Goal: Task Accomplishment & Management: Manage account settings

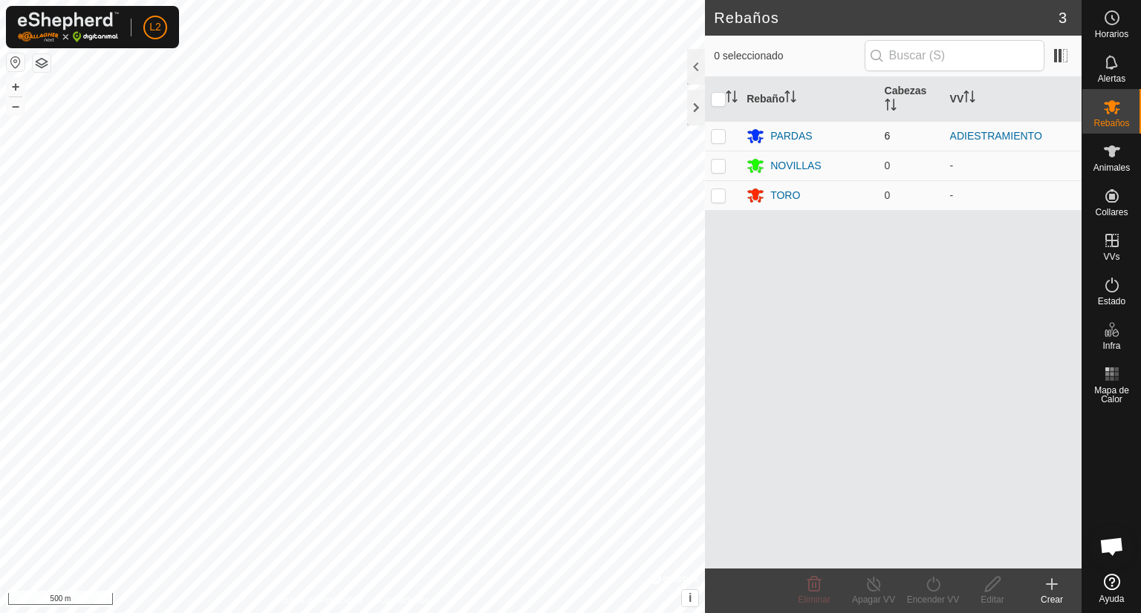
click at [718, 134] on p-checkbox at bounding box center [718, 136] width 15 height 12
checkbox input "true"
click at [20, 81] on button "+" at bounding box center [16, 87] width 18 height 18
click at [12, 91] on button "+" at bounding box center [16, 87] width 18 height 18
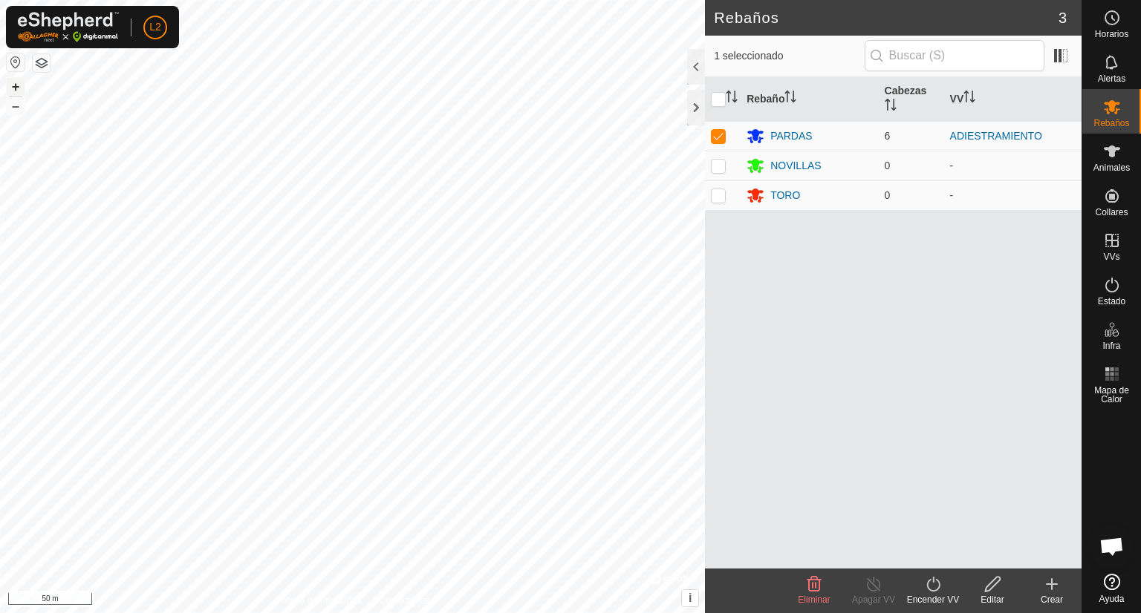
click at [12, 91] on button "+" at bounding box center [16, 87] width 18 height 18
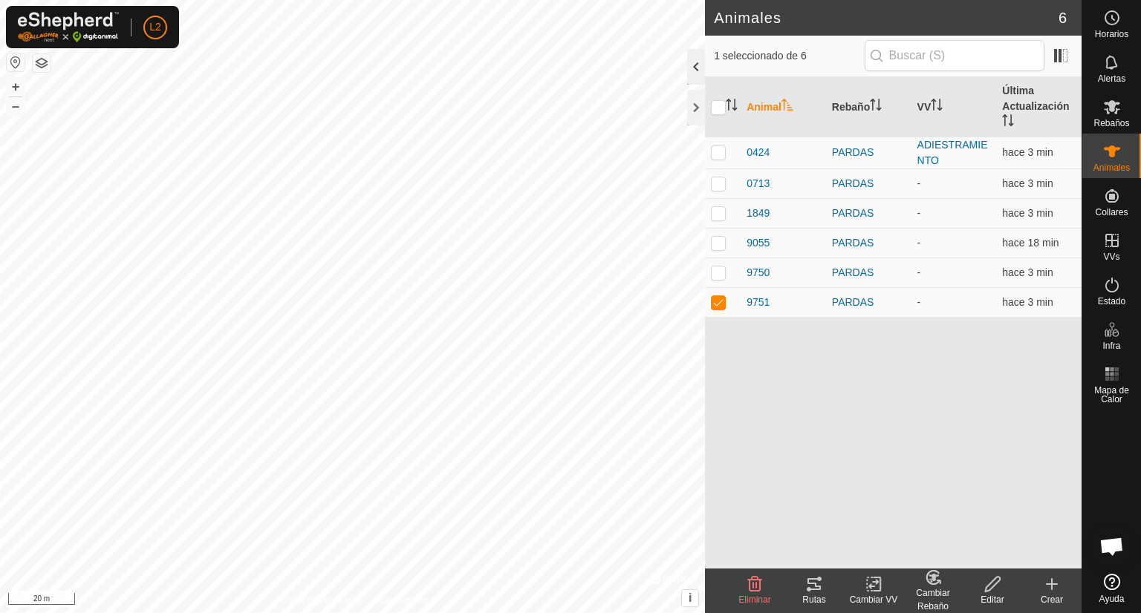
click at [688, 66] on div at bounding box center [696, 67] width 18 height 36
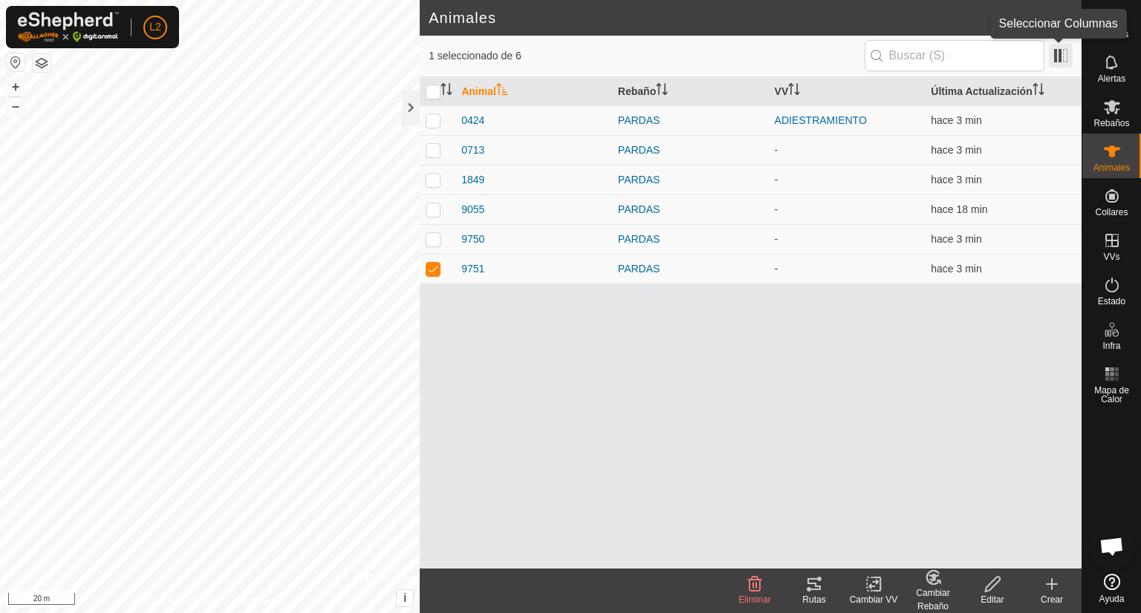
click at [1063, 62] on span at bounding box center [1061, 56] width 24 height 24
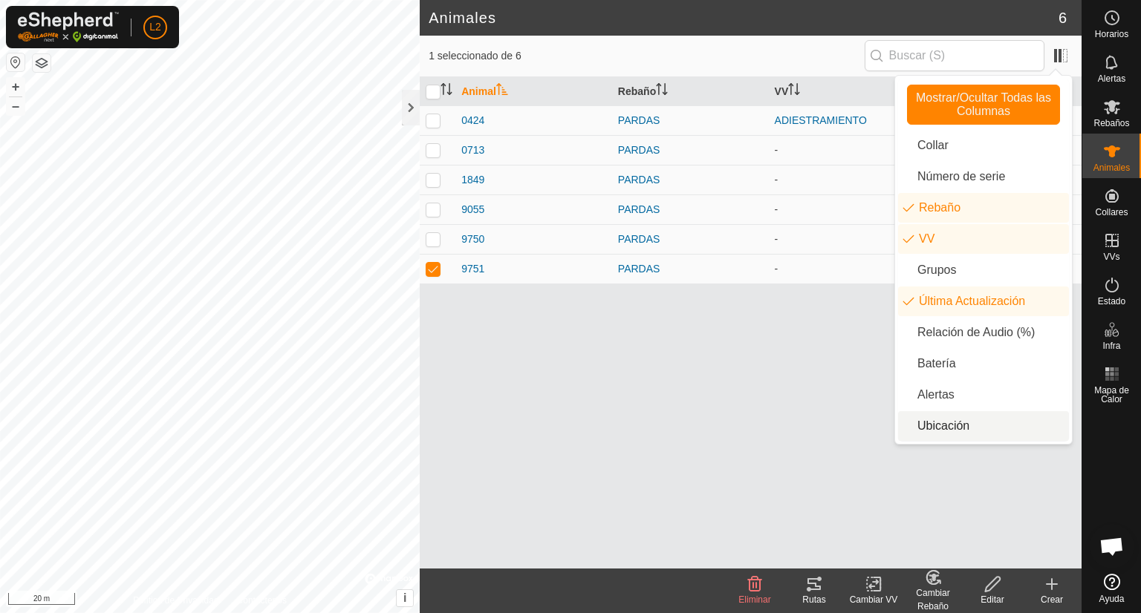
click at [948, 429] on li "Ubicación" at bounding box center [983, 426] width 171 height 30
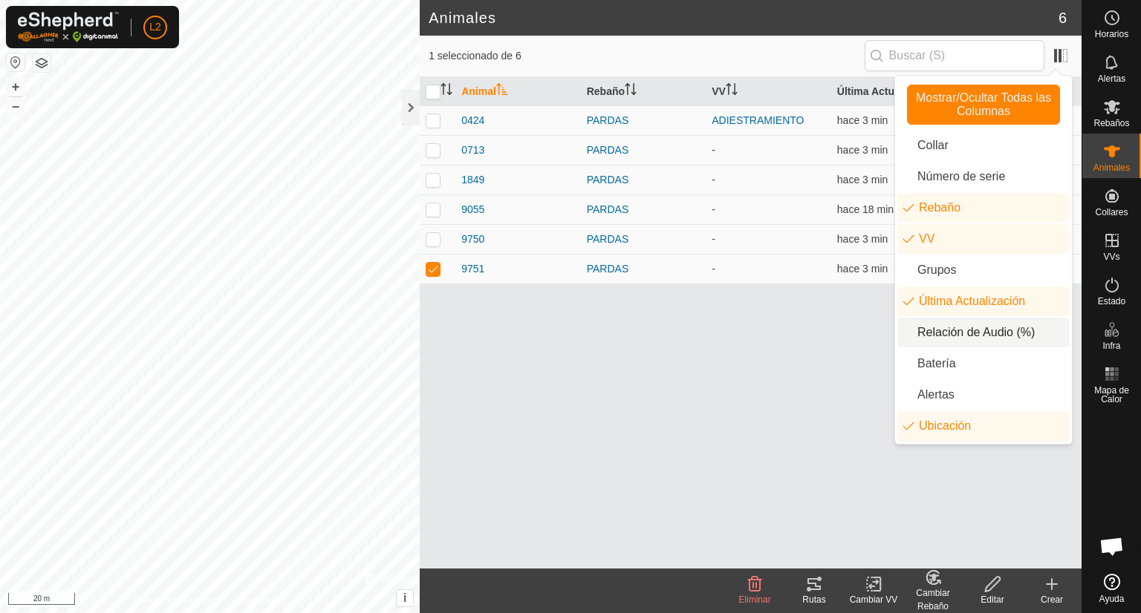
click at [966, 335] on li "Relación de Audio (%)" at bounding box center [983, 333] width 171 height 30
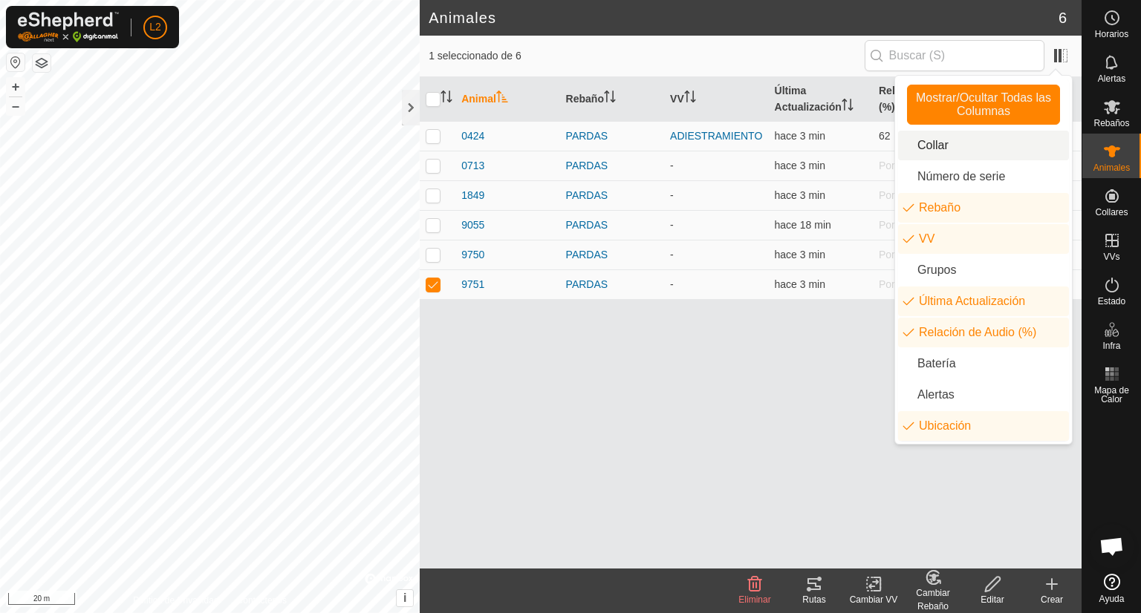
click at [737, 390] on div "Animal Rebaño VV Última Actualización Relación de Audio (%) Ubicación 0424 PARD…" at bounding box center [751, 323] width 662 height 492
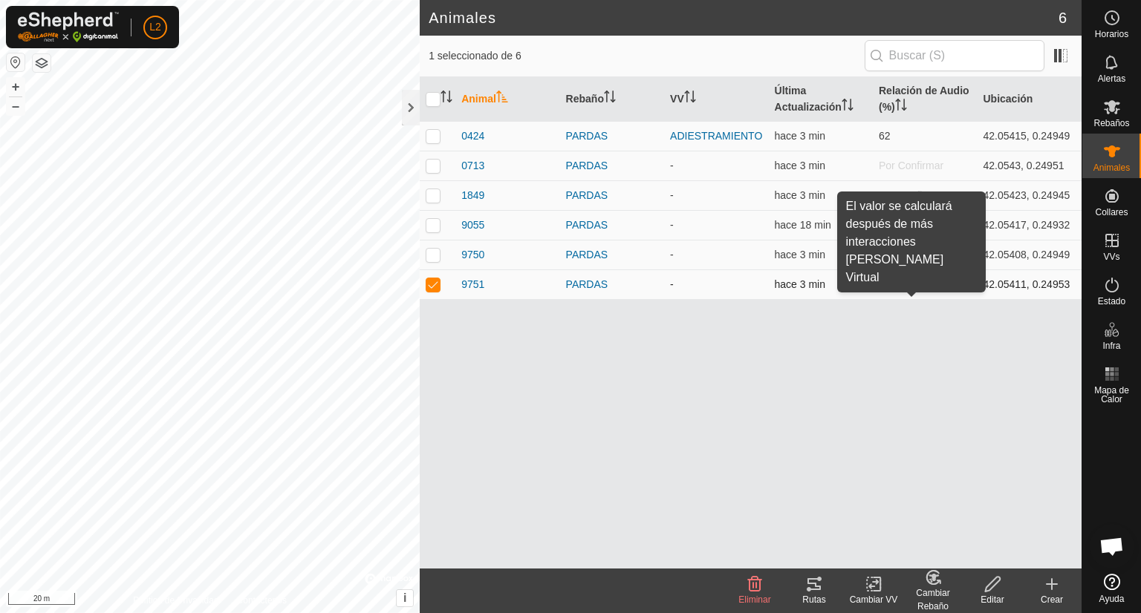
click at [893, 289] on span "Por Confirmar" at bounding box center [911, 285] width 65 height 12
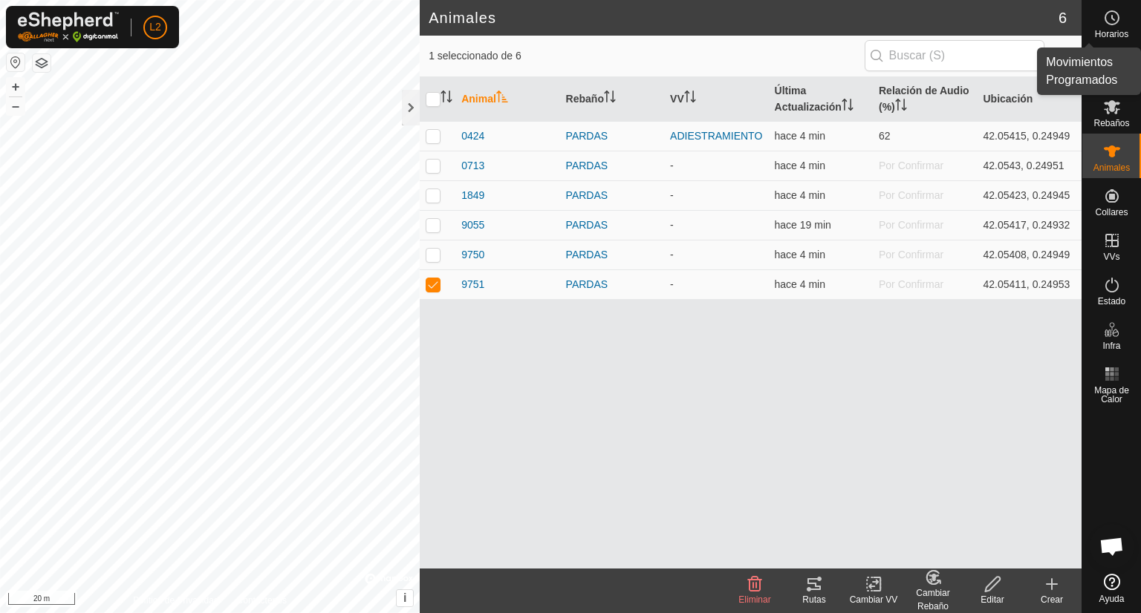
click at [1123, 30] on span "Horarios" at bounding box center [1111, 34] width 33 height 9
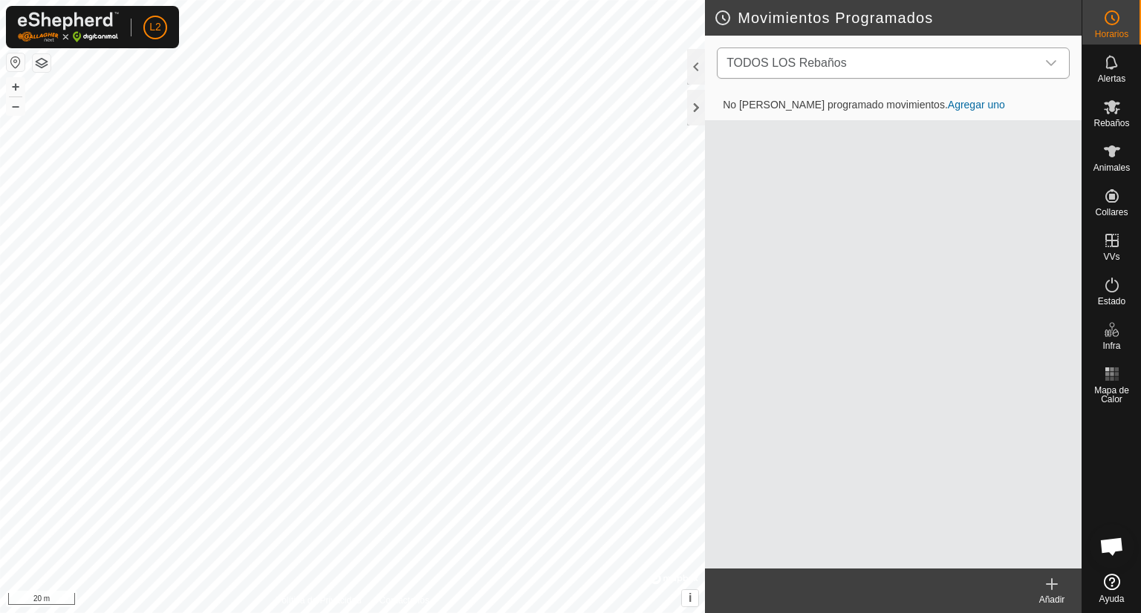
click at [1055, 66] on icon "dropdown trigger" at bounding box center [1051, 63] width 12 height 12
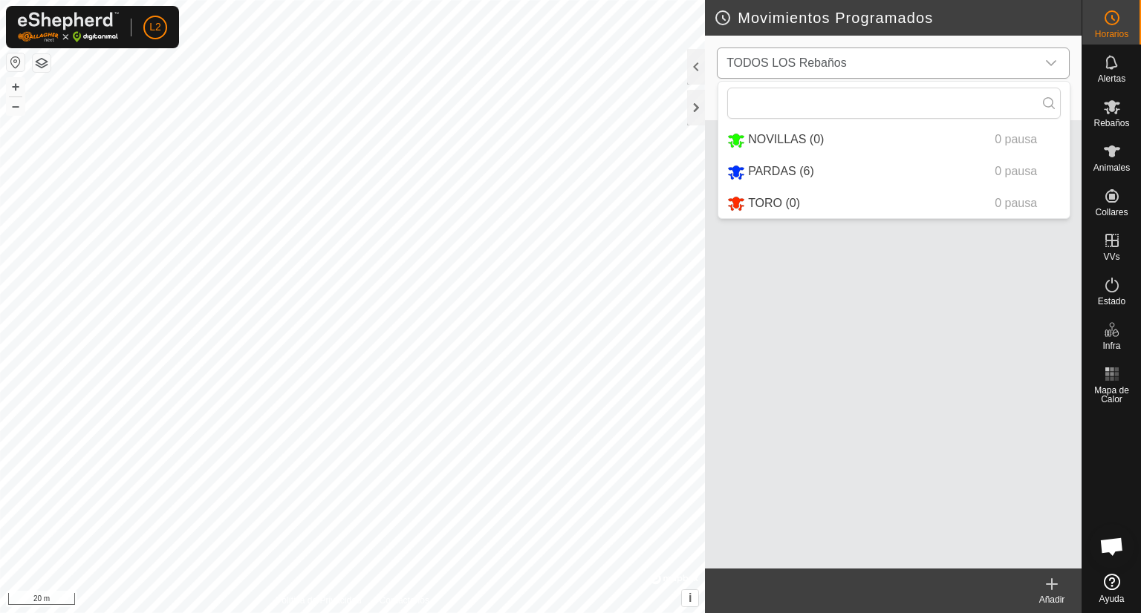
click at [856, 172] on li "PARDAS (6) 0 pausa" at bounding box center [893, 172] width 351 height 30
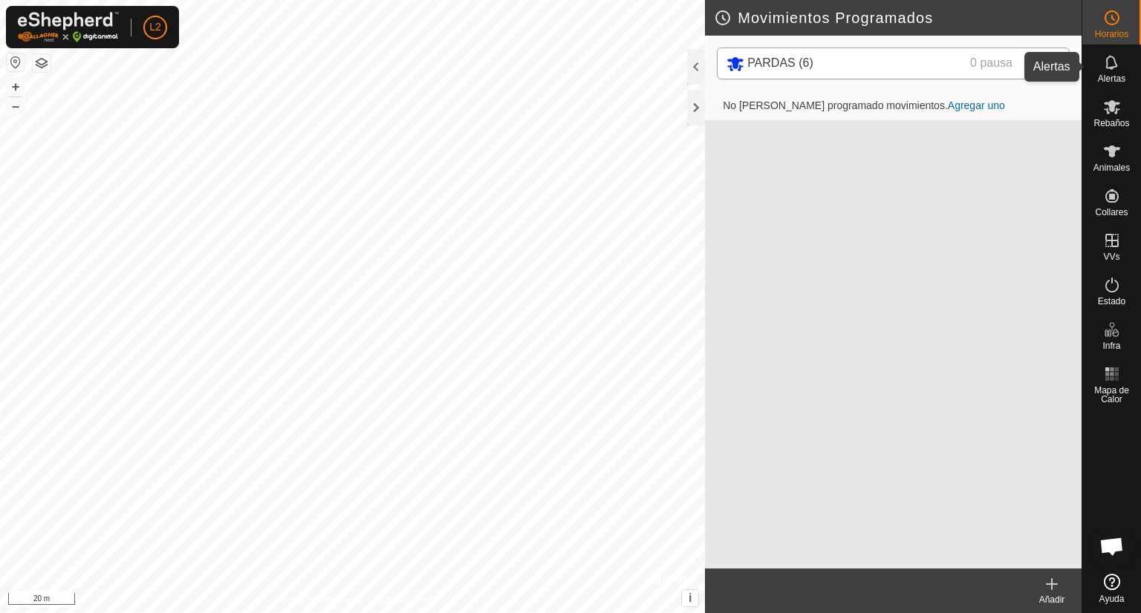
click at [1113, 67] on icon at bounding box center [1111, 62] width 12 height 14
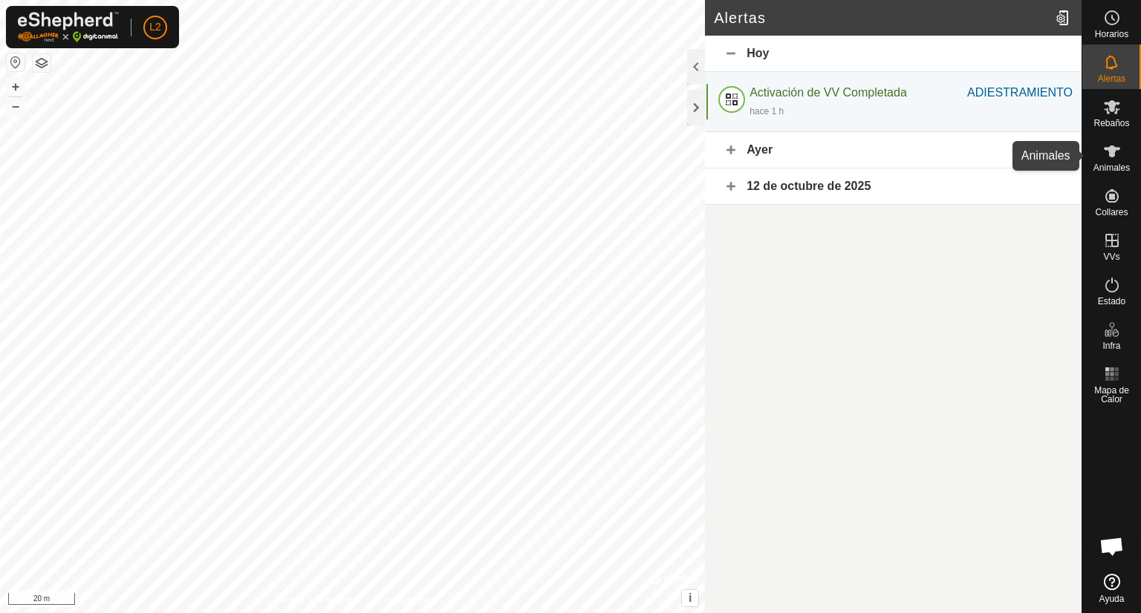
click at [1110, 154] on icon at bounding box center [1112, 152] width 16 height 12
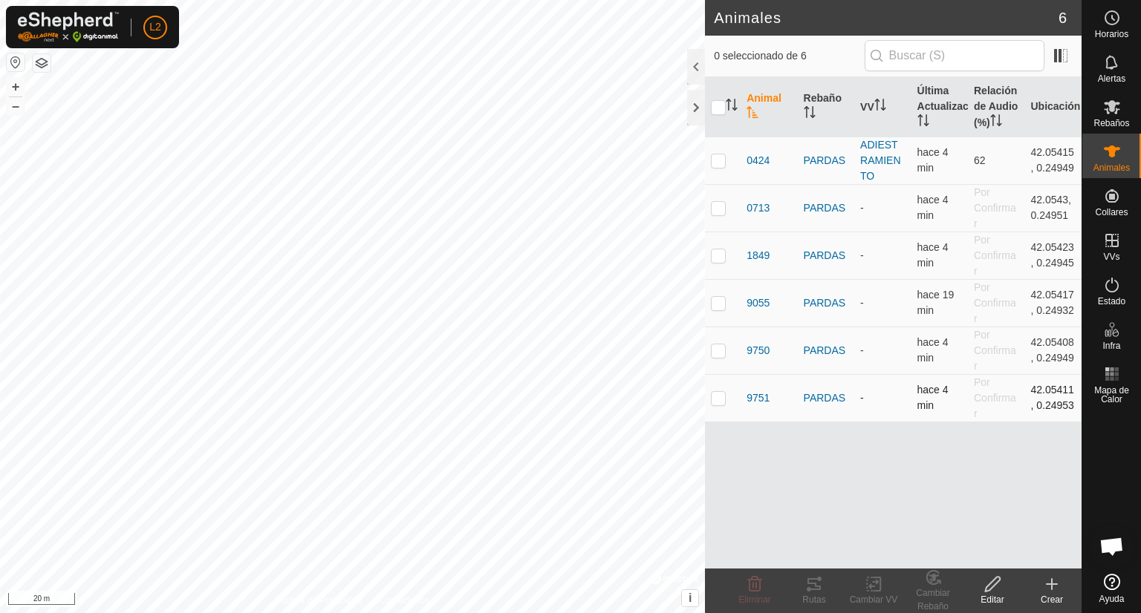
click at [717, 400] on p-checkbox at bounding box center [718, 398] width 15 height 12
checkbox input "true"
click at [816, 580] on icon at bounding box center [814, 585] width 18 height 18
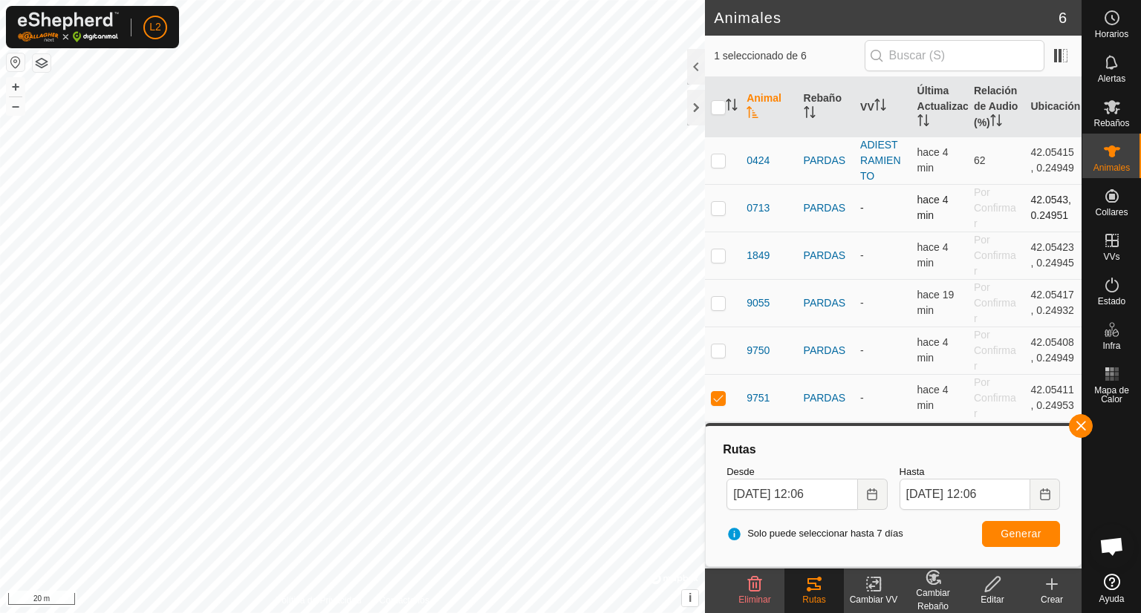
click at [718, 205] on p-checkbox at bounding box center [718, 208] width 15 height 12
checkbox input "true"
click at [725, 401] on p-tablecheckbox at bounding box center [718, 398] width 15 height 12
checkbox input "false"
click at [813, 598] on div "Rutas" at bounding box center [813, 599] width 59 height 13
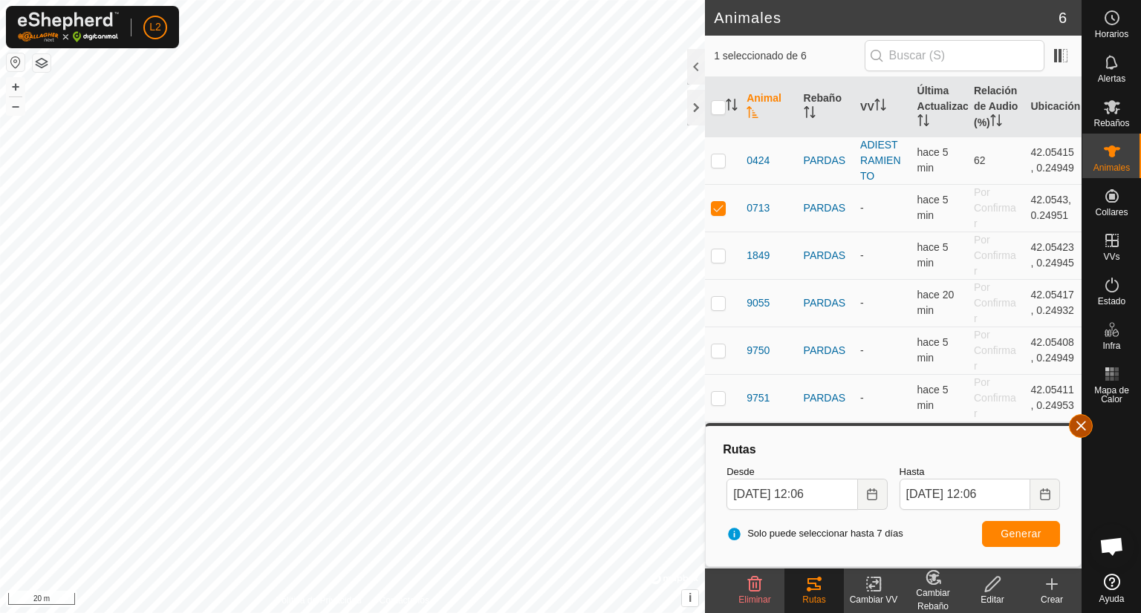
click at [1081, 429] on button "button" at bounding box center [1081, 426] width 24 height 24
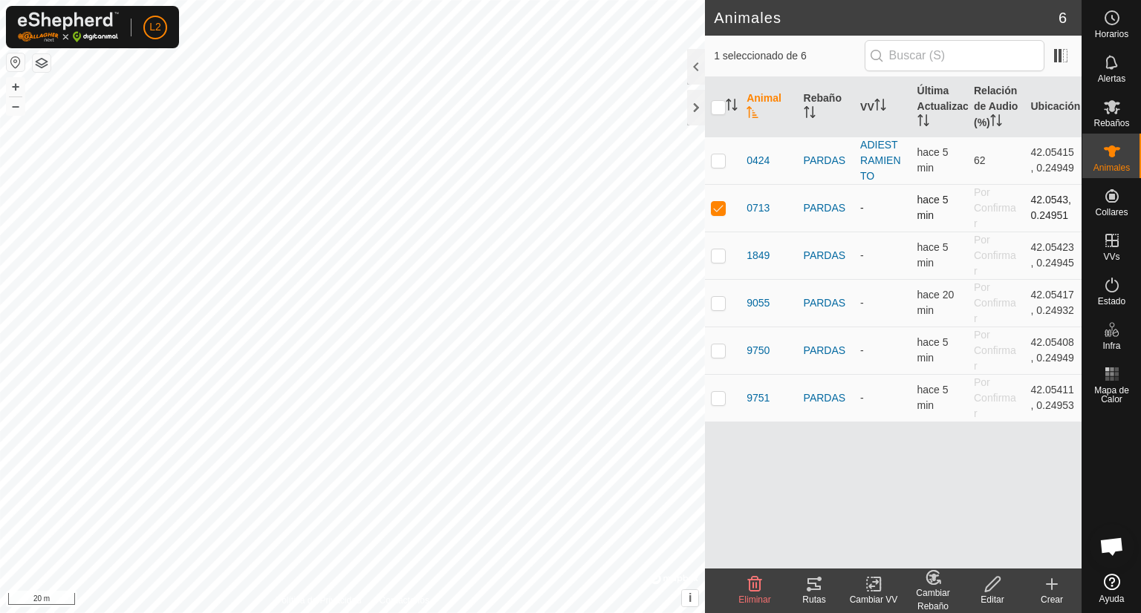
click at [726, 215] on td at bounding box center [723, 208] width 36 height 48
click at [713, 212] on p-checkbox at bounding box center [718, 208] width 15 height 12
checkbox input "true"
click at [815, 584] on icon at bounding box center [813, 585] width 13 height 12
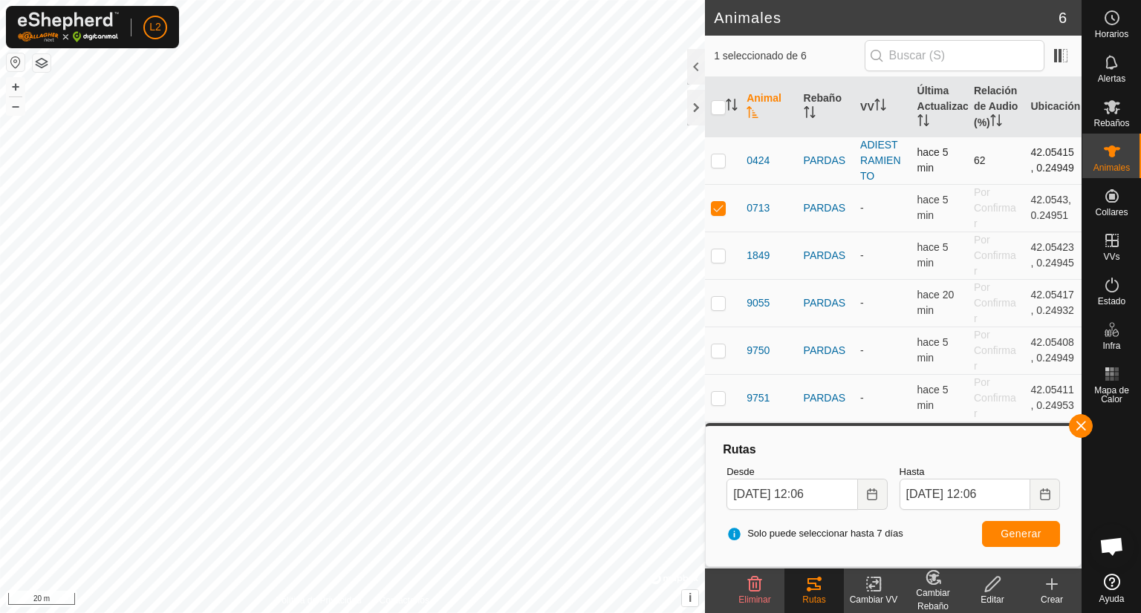
click at [720, 166] on td at bounding box center [723, 161] width 36 height 48
checkbox input "true"
click at [1071, 427] on button "button" at bounding box center [1081, 426] width 24 height 24
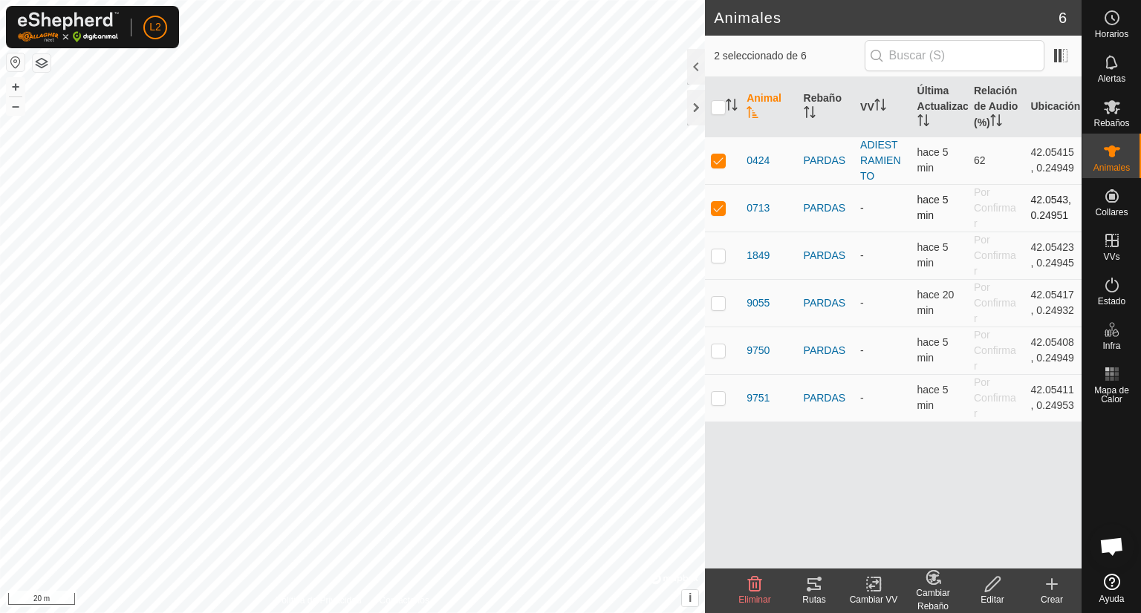
click at [714, 203] on p-checkbox at bounding box center [718, 208] width 15 height 12
checkbox input "false"
click at [815, 594] on div "Rutas" at bounding box center [813, 599] width 59 height 13
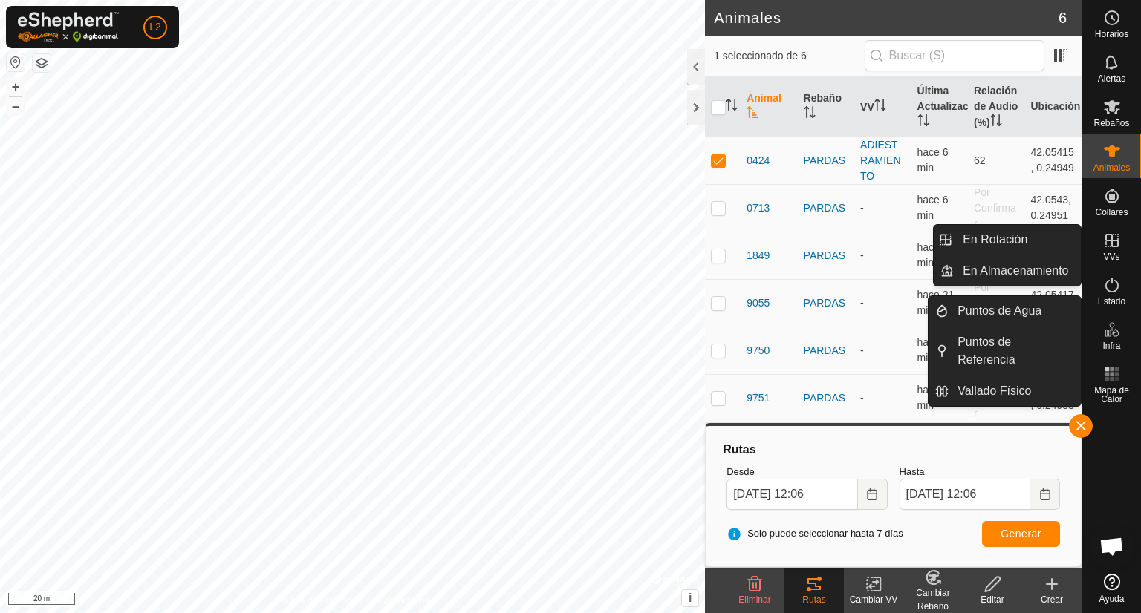
click at [1113, 250] on es-virtualpaddocks-svg-icon at bounding box center [1111, 241] width 27 height 24
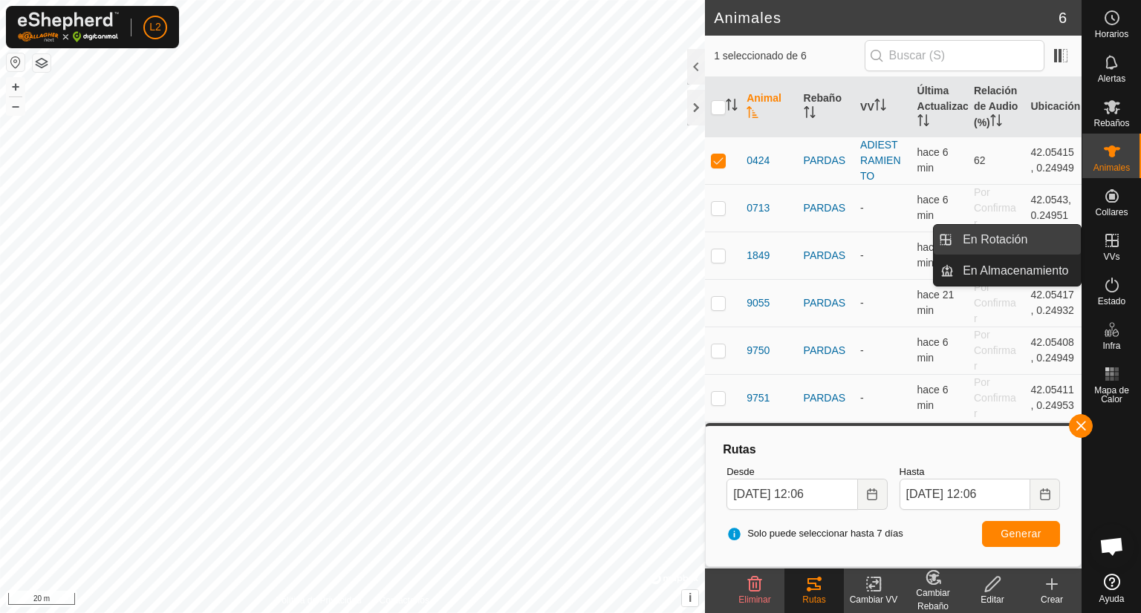
click at [1001, 244] on link "En Rotación" at bounding box center [1017, 240] width 127 height 30
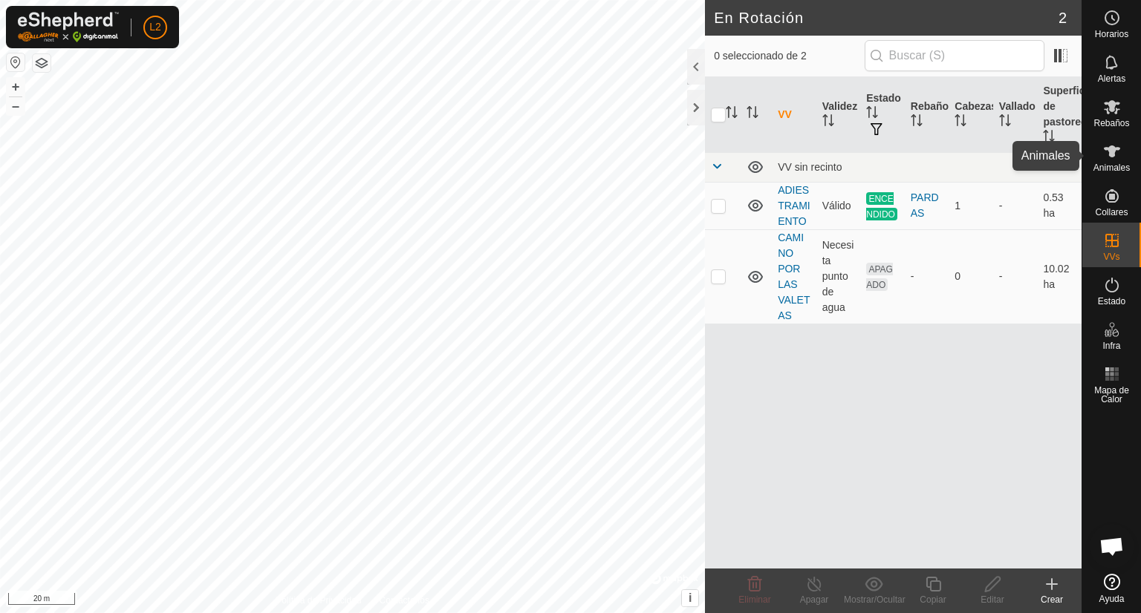
click at [1108, 169] on span "Animales" at bounding box center [1111, 167] width 36 height 9
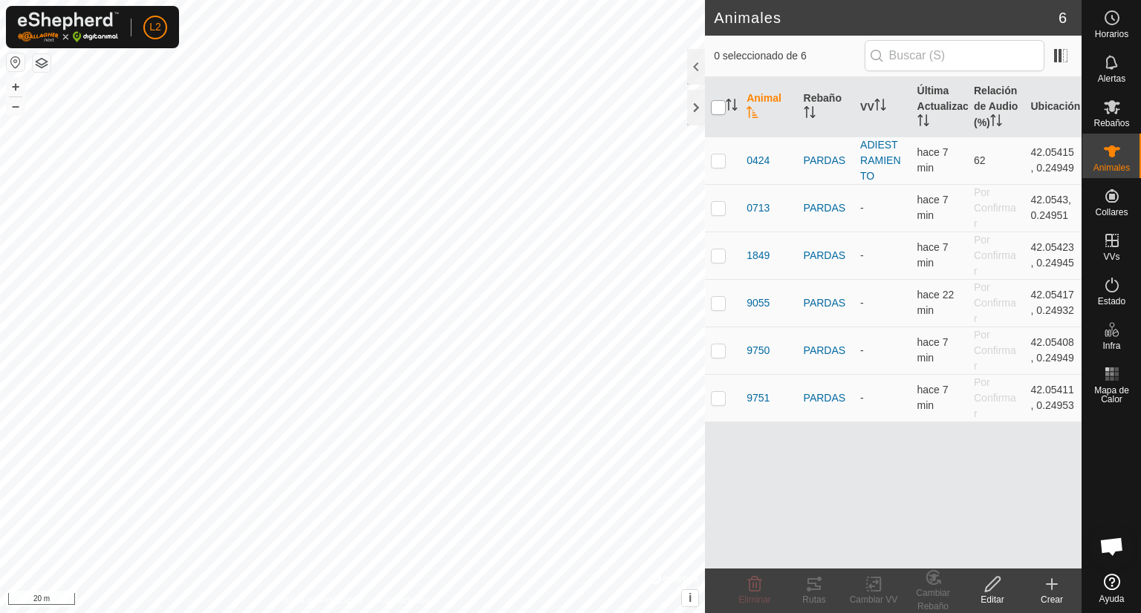
click at [723, 102] on input "checkbox" at bounding box center [718, 107] width 15 height 15
checkbox input "true"
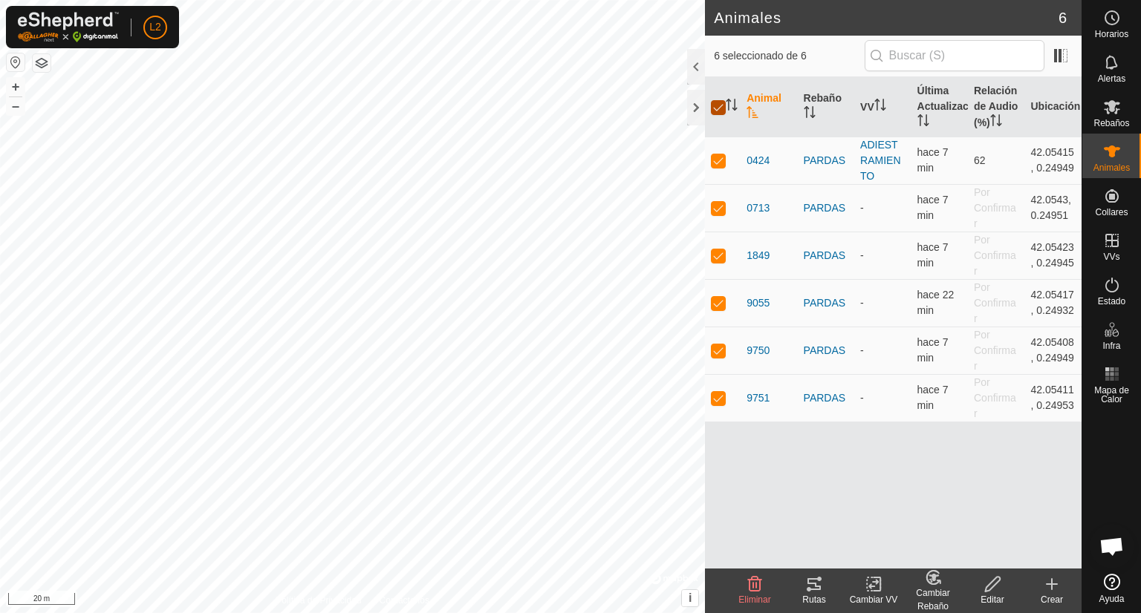
checkbox input "true"
click at [766, 515] on div "Animal Rebaño VV Última Actualización Relación de Audio (%) Ubicación 0424 PARD…" at bounding box center [893, 323] width 377 height 492
